Goal: Information Seeking & Learning: Learn about a topic

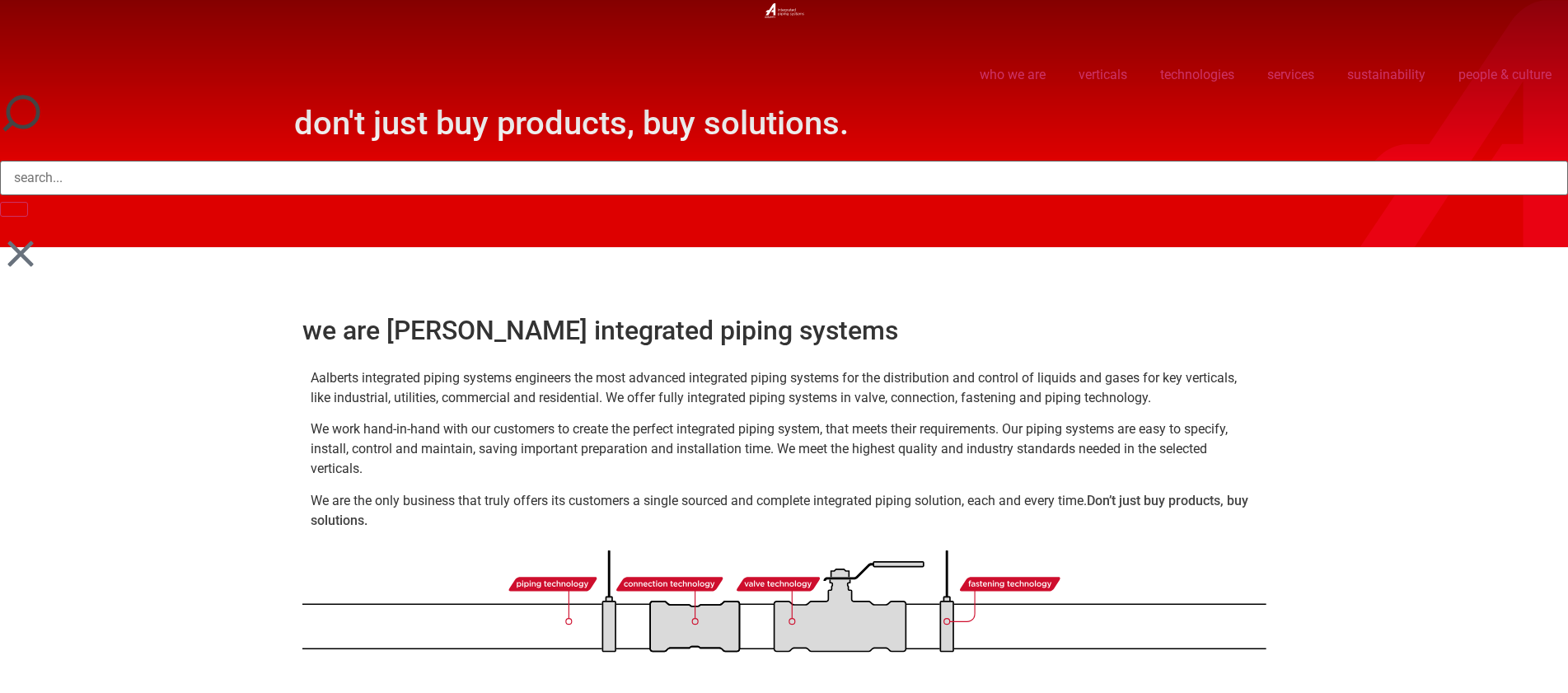
click at [1384, 69] on link "sustainability" at bounding box center [1385, 75] width 111 height 38
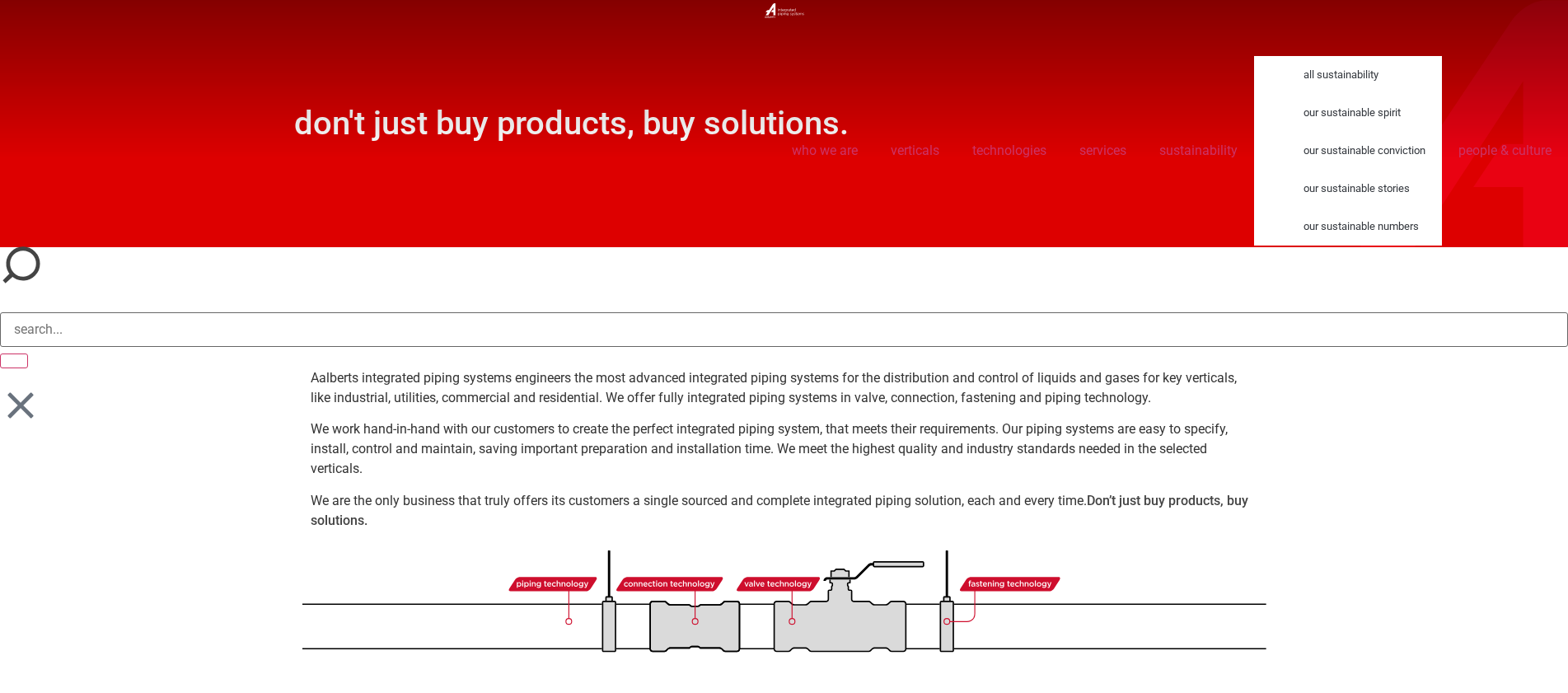
click at [1324, 75] on link "all sustainability" at bounding box center [1363, 75] width 154 height 38
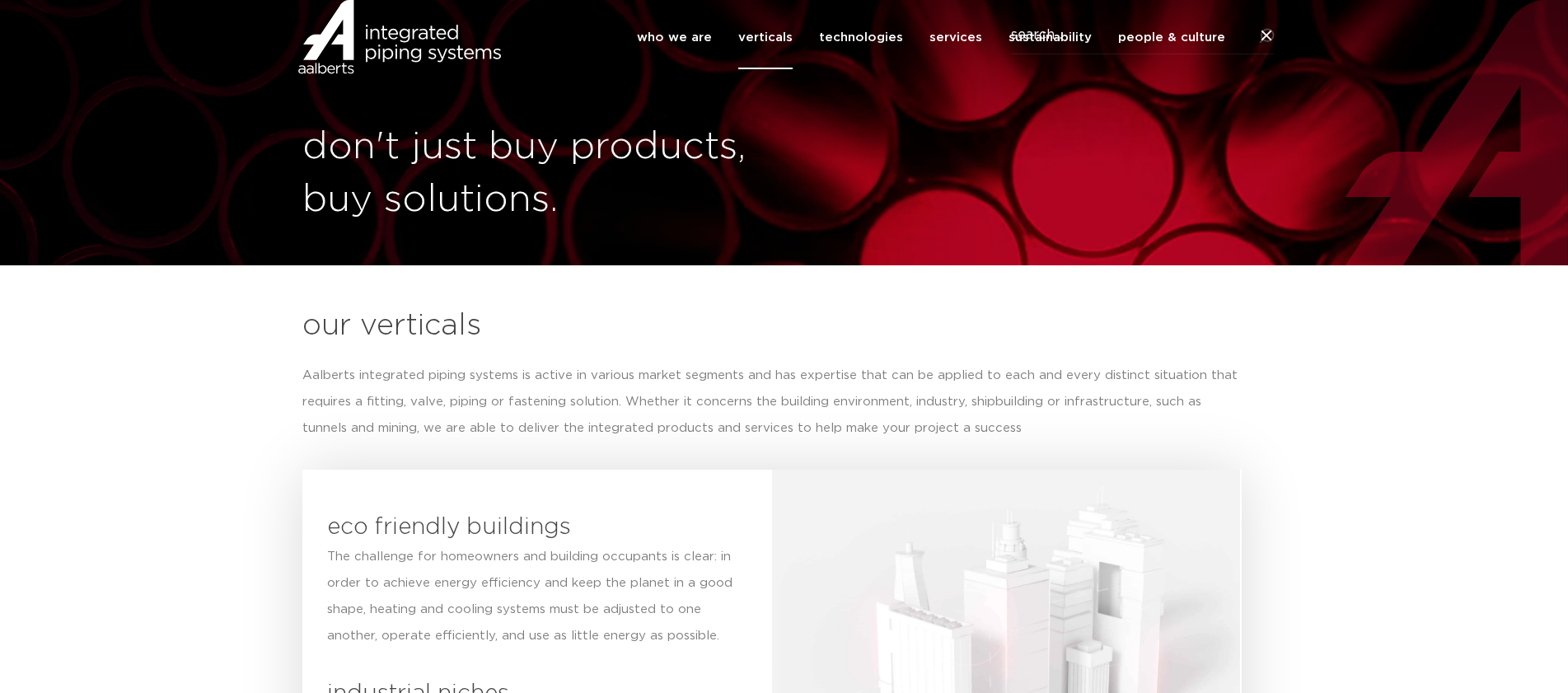
click at [1036, 59] on link "sustainability" at bounding box center [1050, 37] width 84 height 63
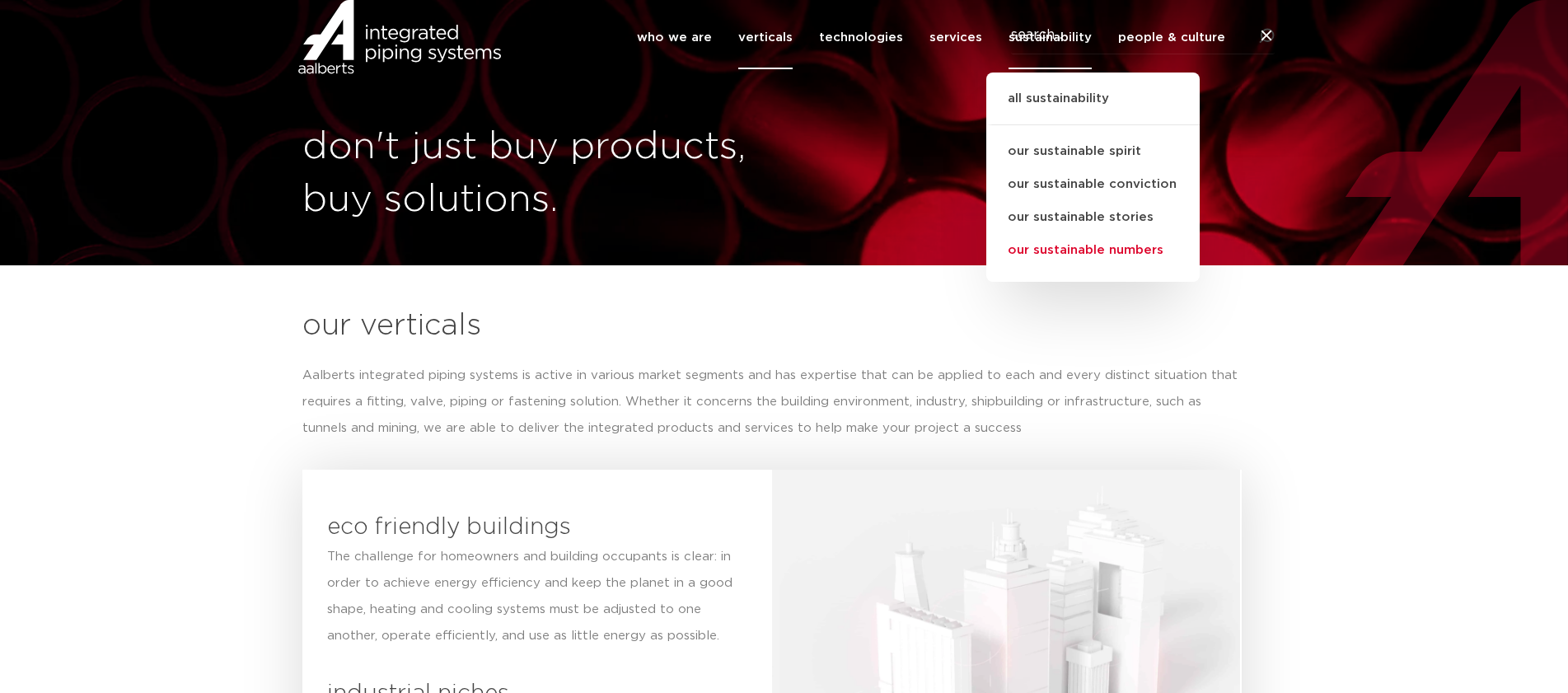
click at [1099, 267] on link "our sustainable numbers" at bounding box center [1092, 250] width 213 height 32
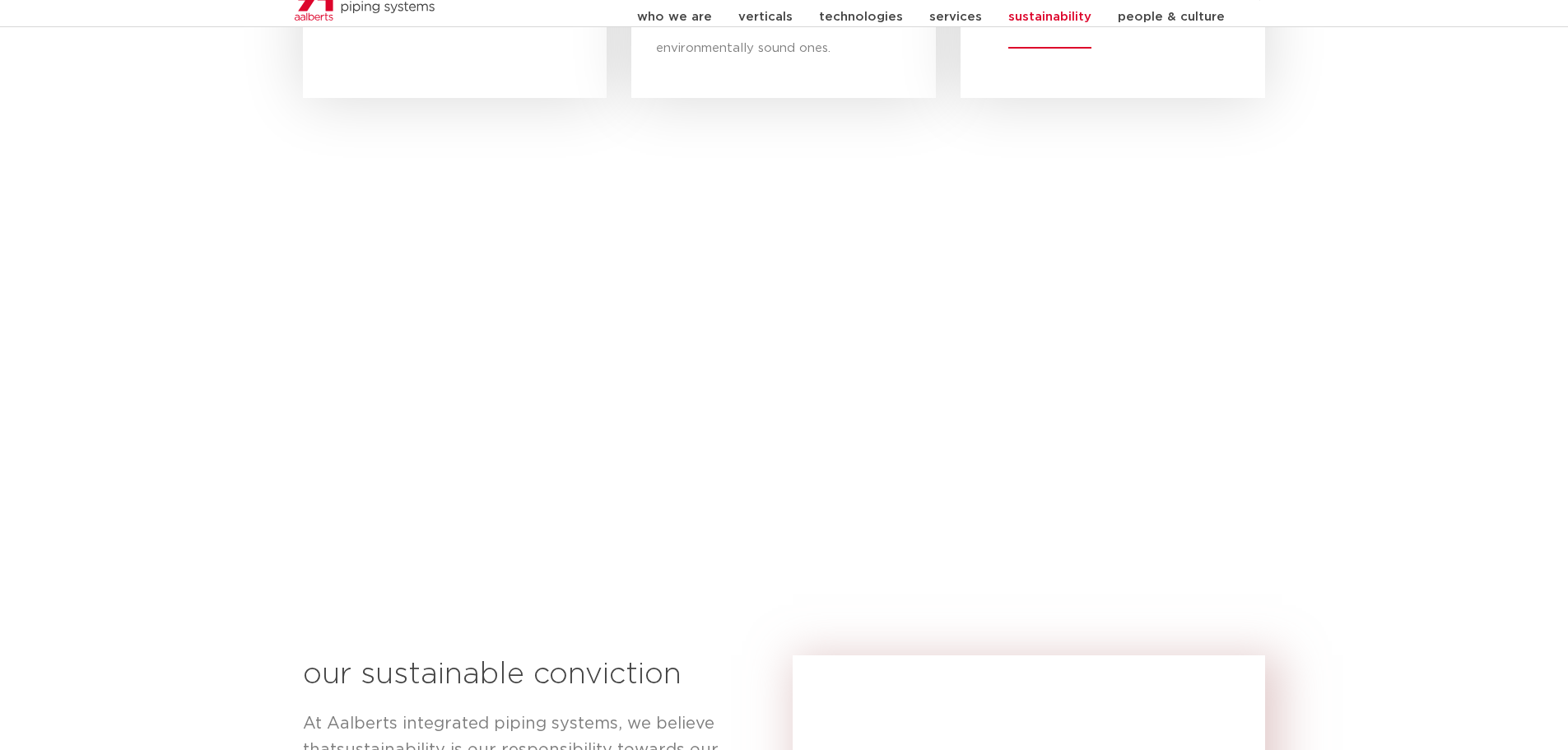
scroll to position [412, 0]
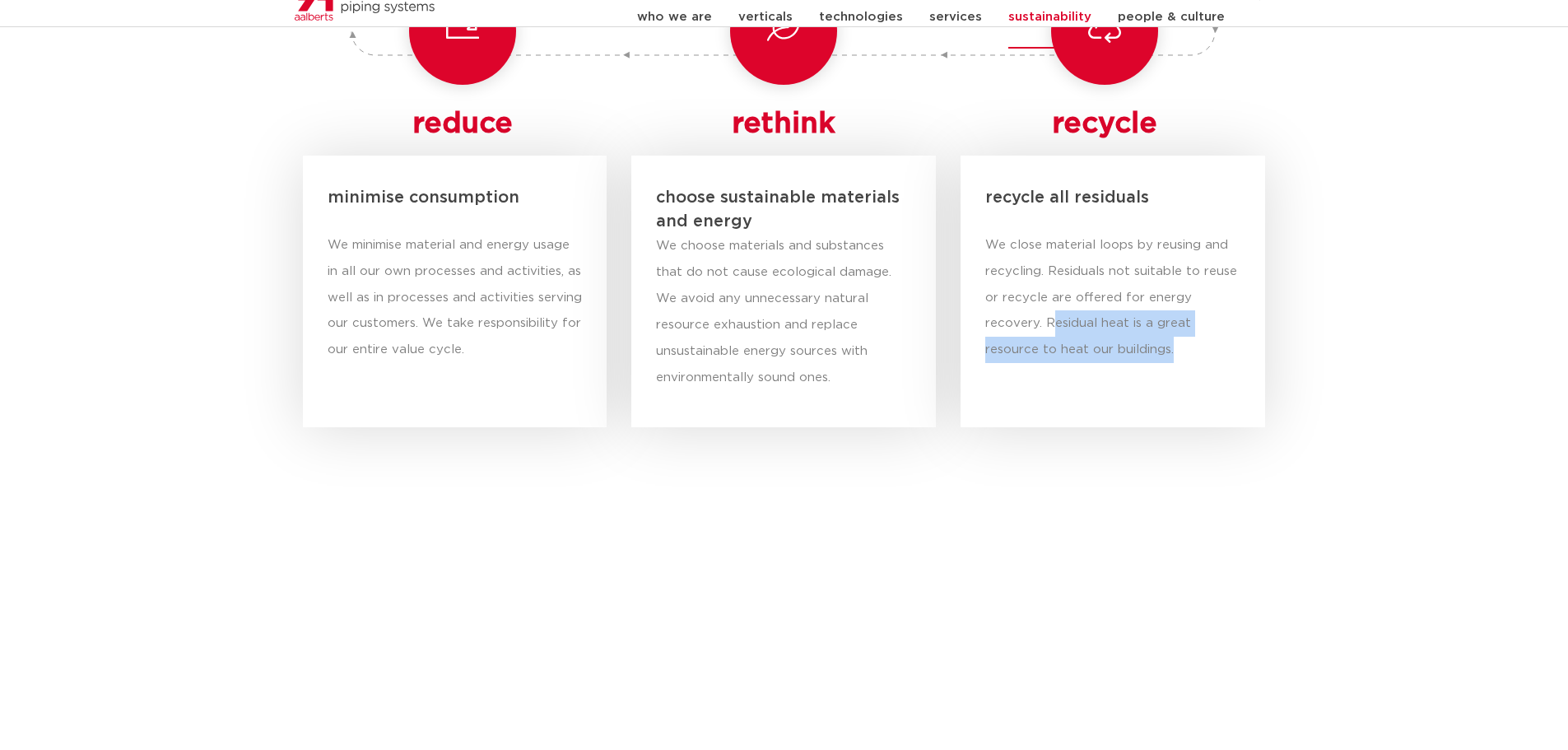
drag, startPoint x: 1051, startPoint y: 321, endPoint x: 1207, endPoint y: 345, distance: 157.8
click at [1207, 345] on p "We close material loops by reusing and recycling. Residuals not suitable to reu…" at bounding box center [1113, 298] width 256 height 132
click at [1224, 290] on p "We close material loops by reusing and recycling. Residuals not suitable to reu…" at bounding box center [1113, 298] width 256 height 132
drag, startPoint x: 1054, startPoint y: 321, endPoint x: 1191, endPoint y: 345, distance: 139.1
click at [1191, 345] on p "We close material loops by reusing and recycling. Residuals not suitable to reu…" at bounding box center [1113, 298] width 256 height 132
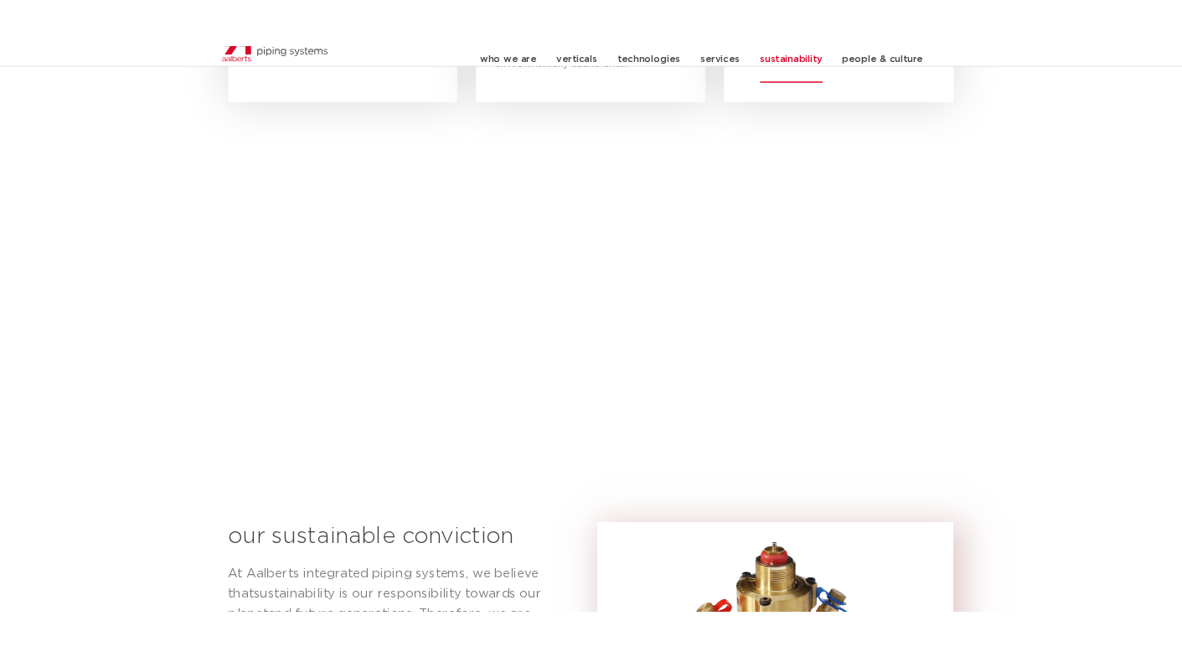
scroll to position [754, 0]
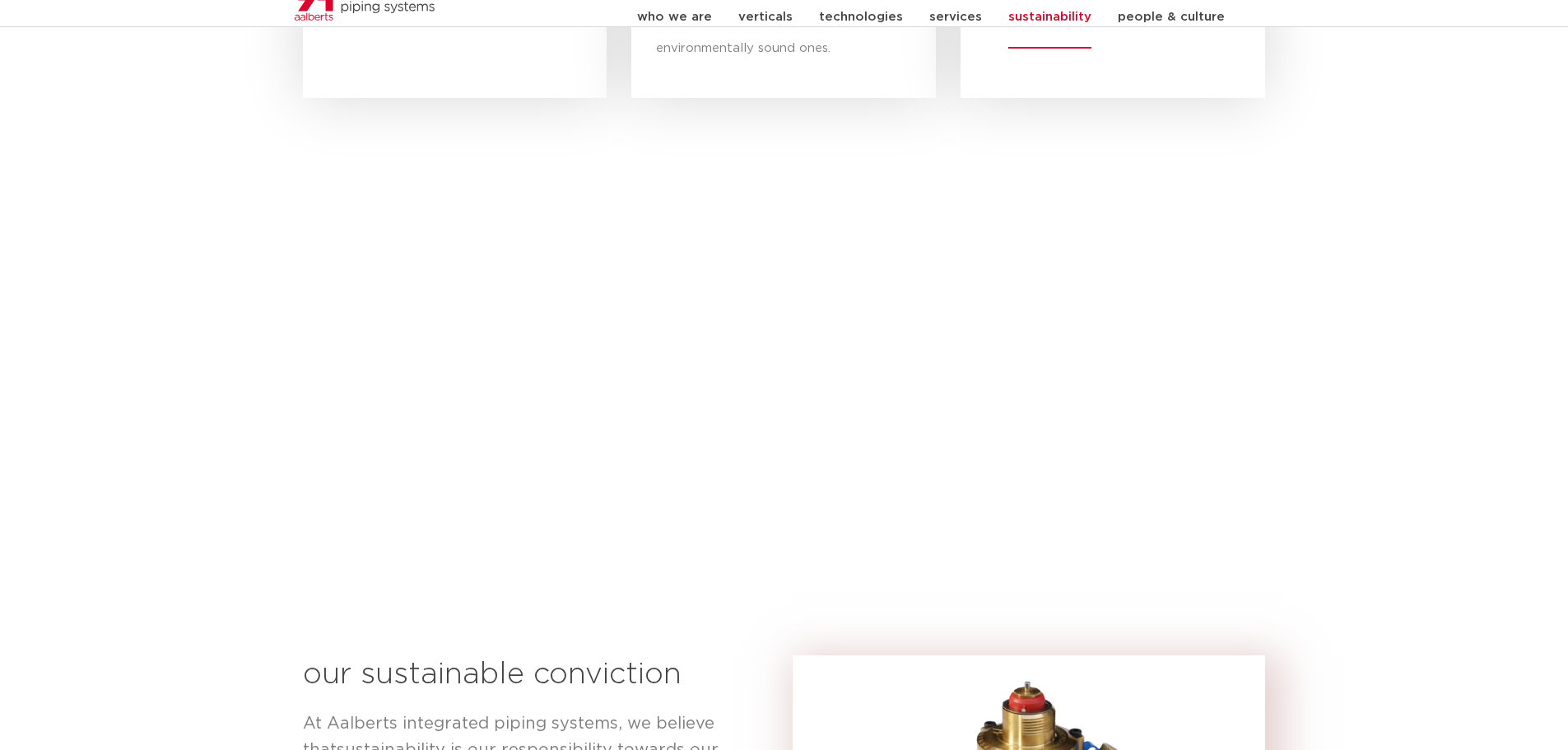
drag, startPoint x: 1166, startPoint y: 270, endPoint x: 1369, endPoint y: 297, distance: 204.8
click at [1369, 297] on section at bounding box center [784, 363] width 1568 height 513
click at [1425, 336] on section at bounding box center [784, 363] width 1568 height 513
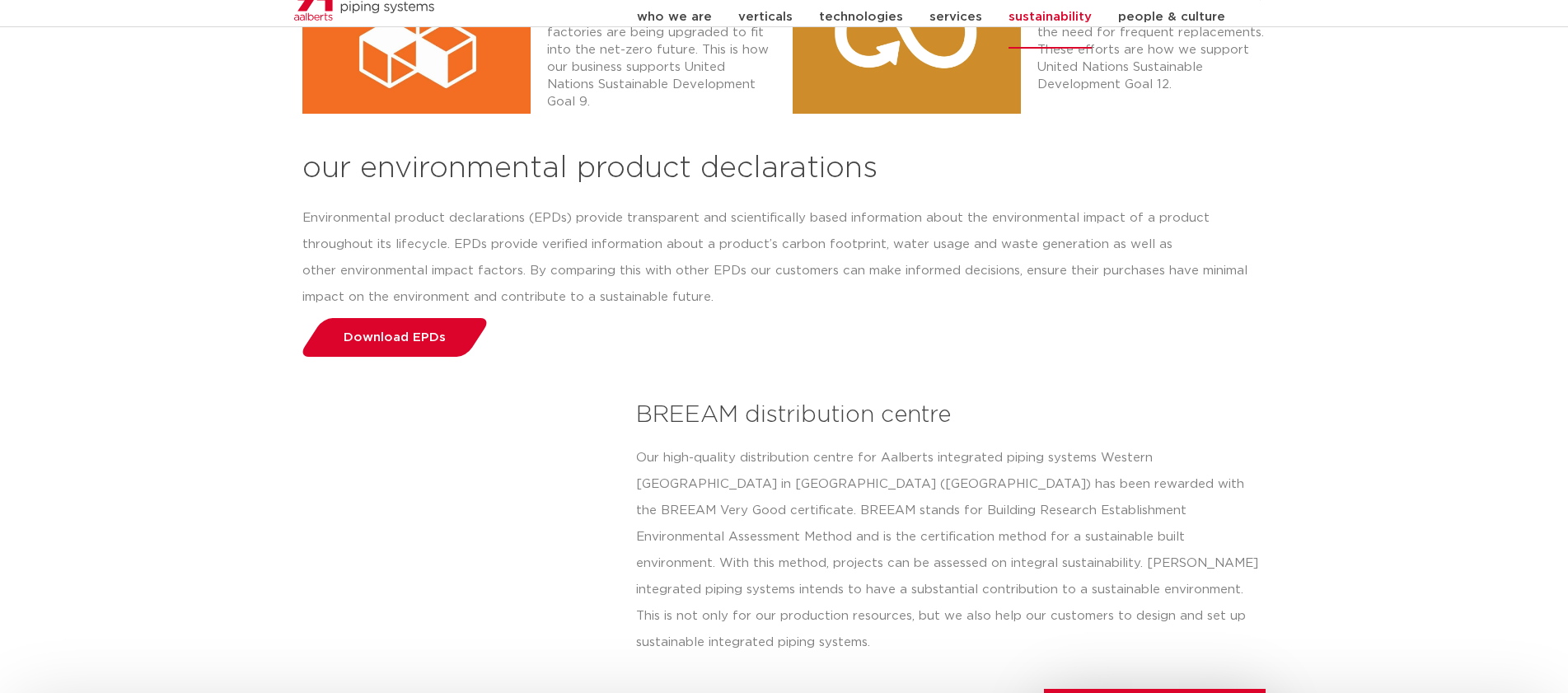
scroll to position [2784, 0]
